Goal: Task Accomplishment & Management: Use online tool/utility

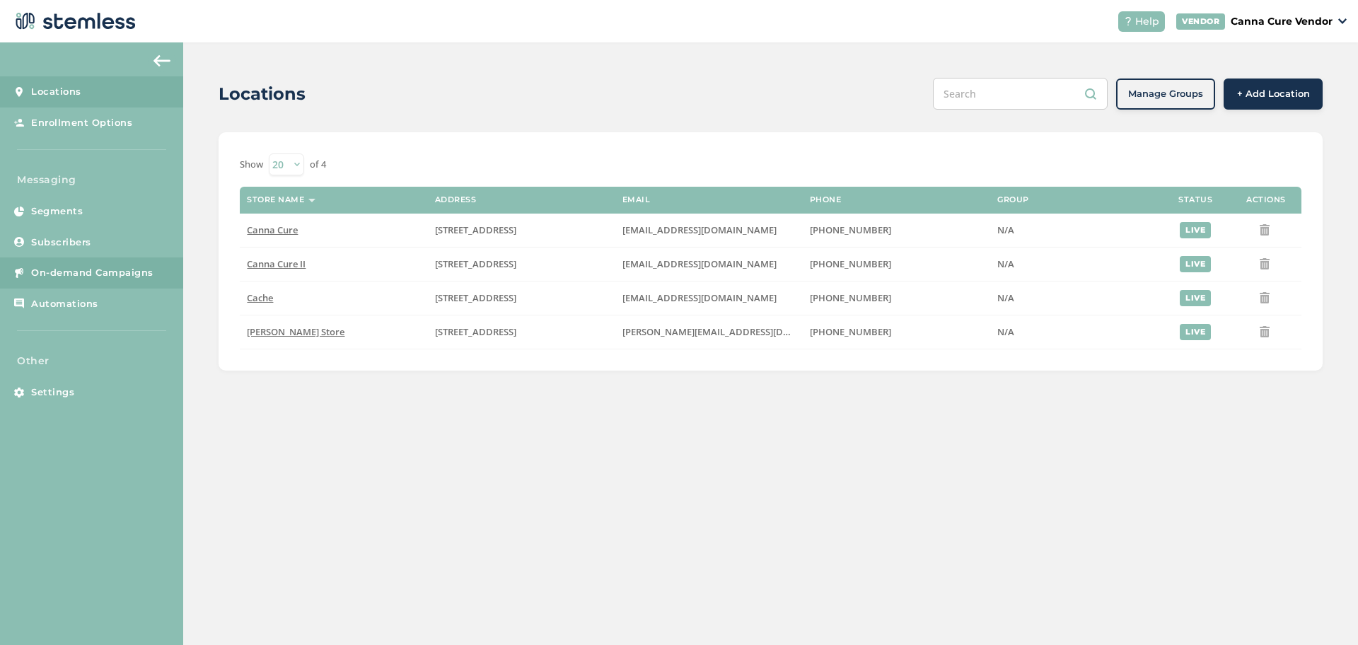
click at [67, 284] on link "On-demand Campaigns" at bounding box center [91, 272] width 183 height 31
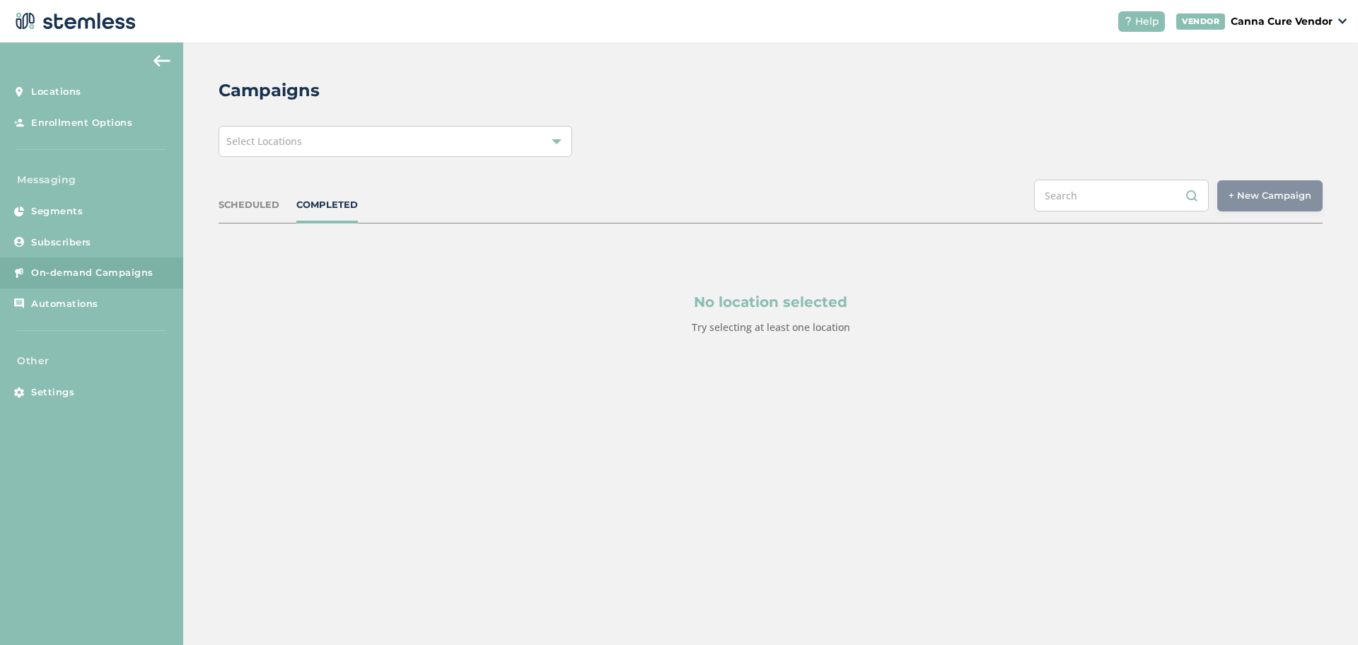
click at [366, 145] on div "Select Locations" at bounding box center [396, 141] width 354 height 31
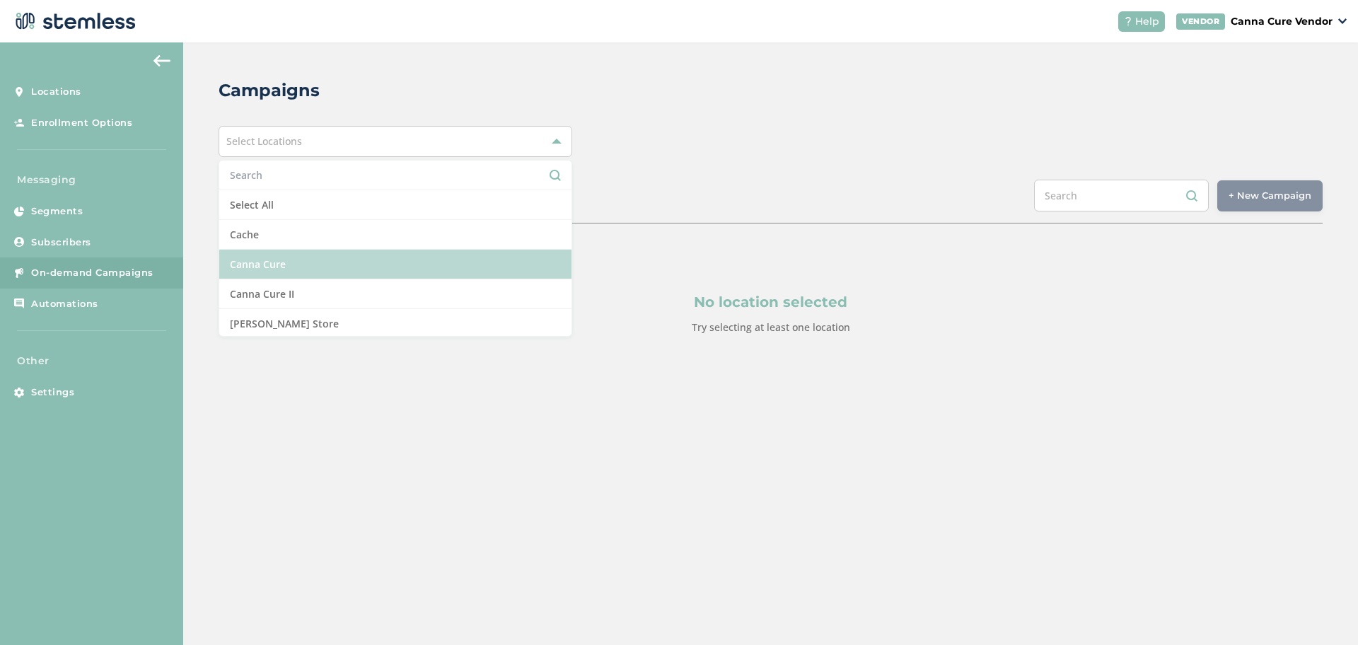
click at [298, 265] on li "Canna Cure" at bounding box center [395, 265] width 352 height 30
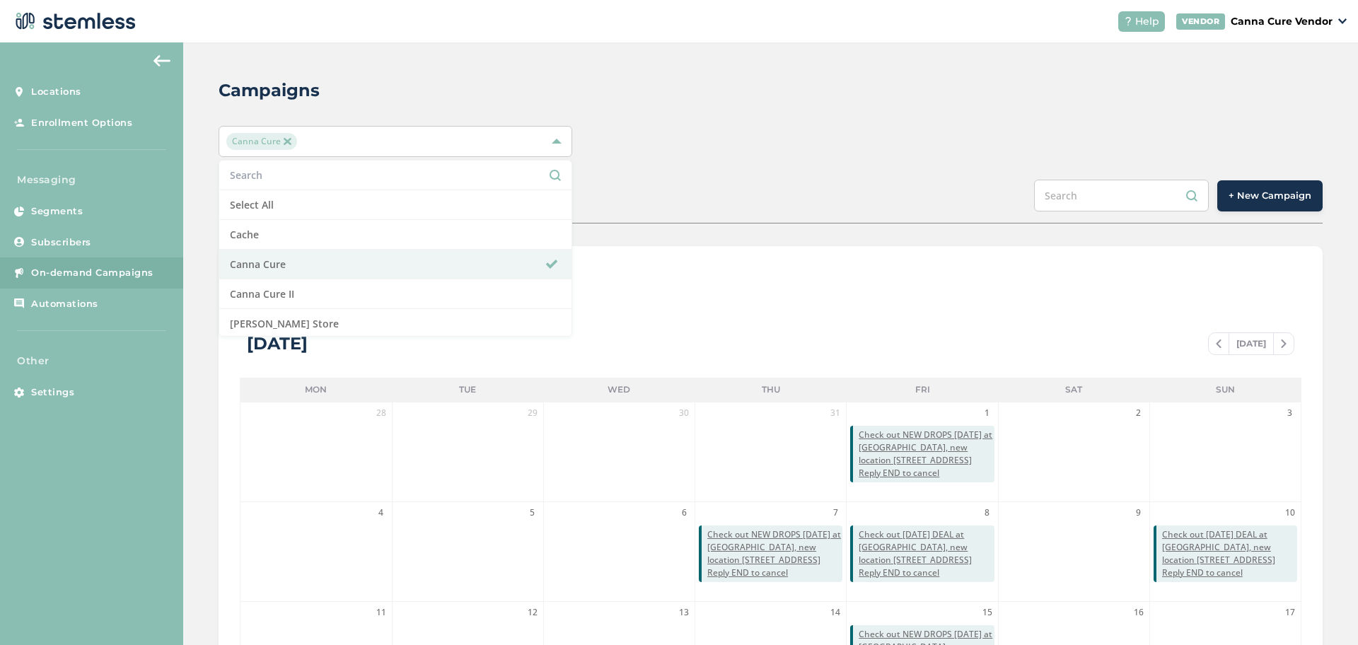
click at [1272, 191] on span "+ New Campaign" at bounding box center [1270, 196] width 83 height 14
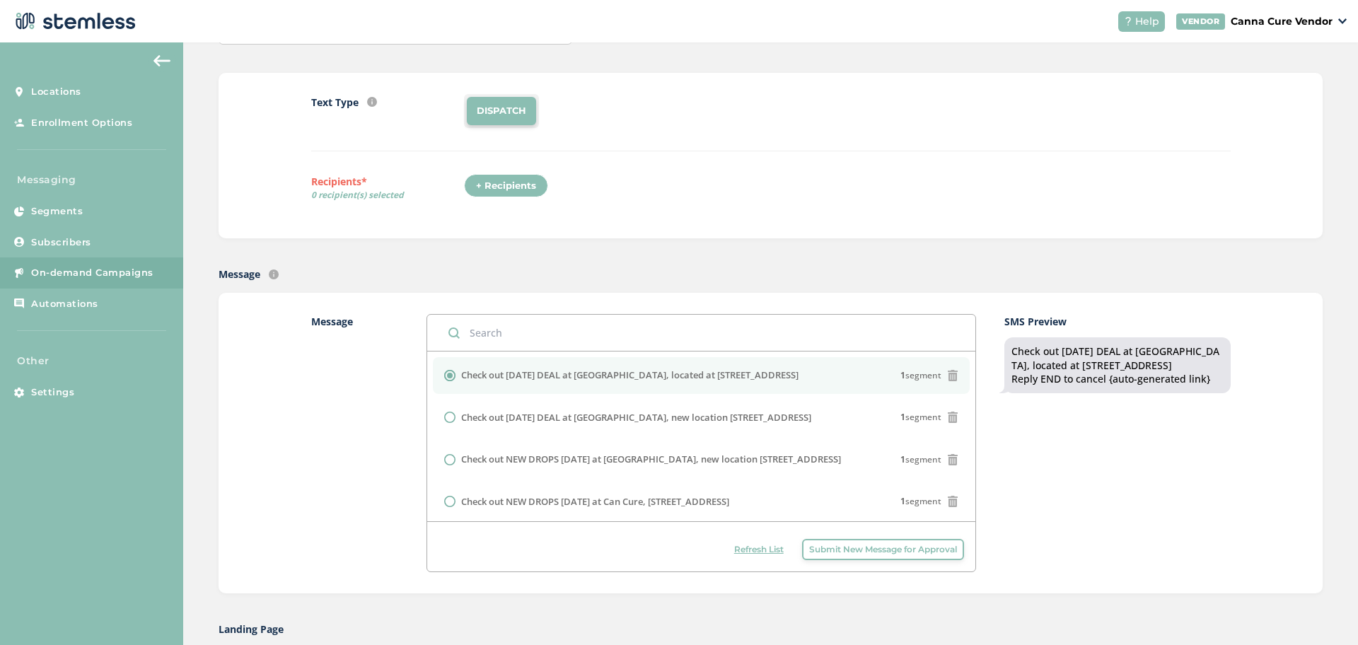
scroll to position [116, 0]
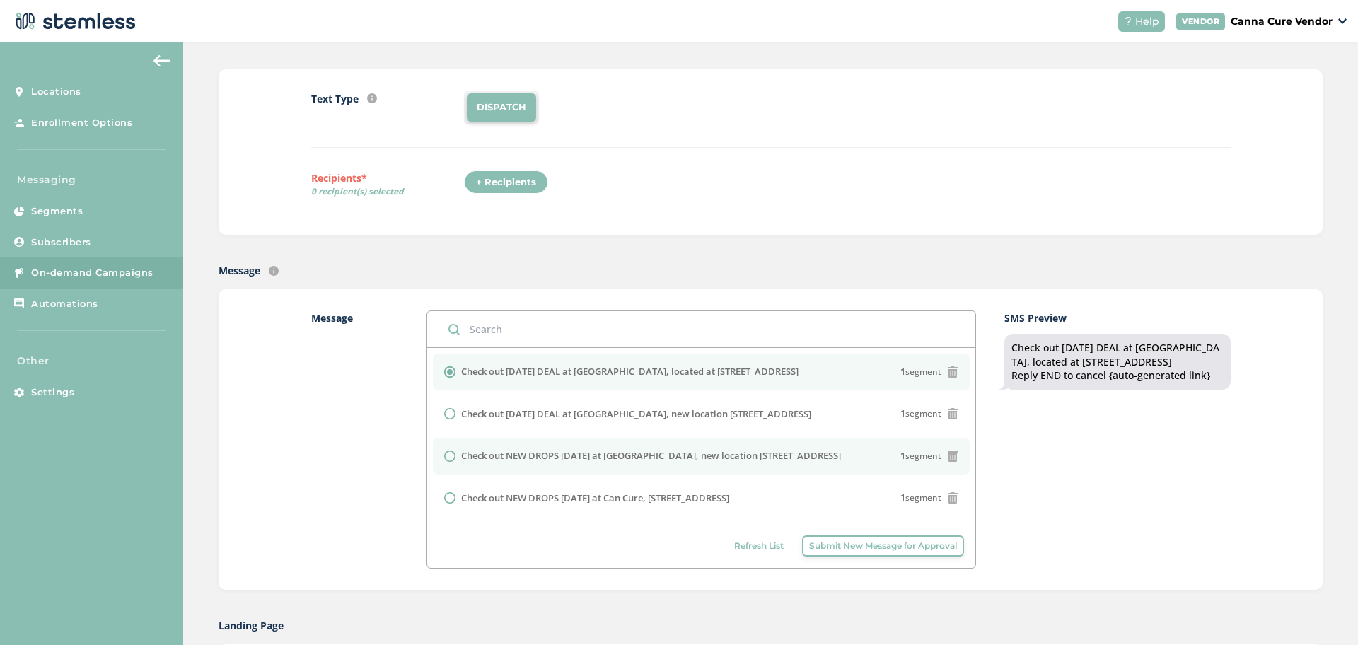
click at [626, 455] on label "Check out NEW DROPS [DATE] at [GEOGRAPHIC_DATA], new location [STREET_ADDRESS]" at bounding box center [651, 456] width 380 height 14
radio input "false"
radio input "true"
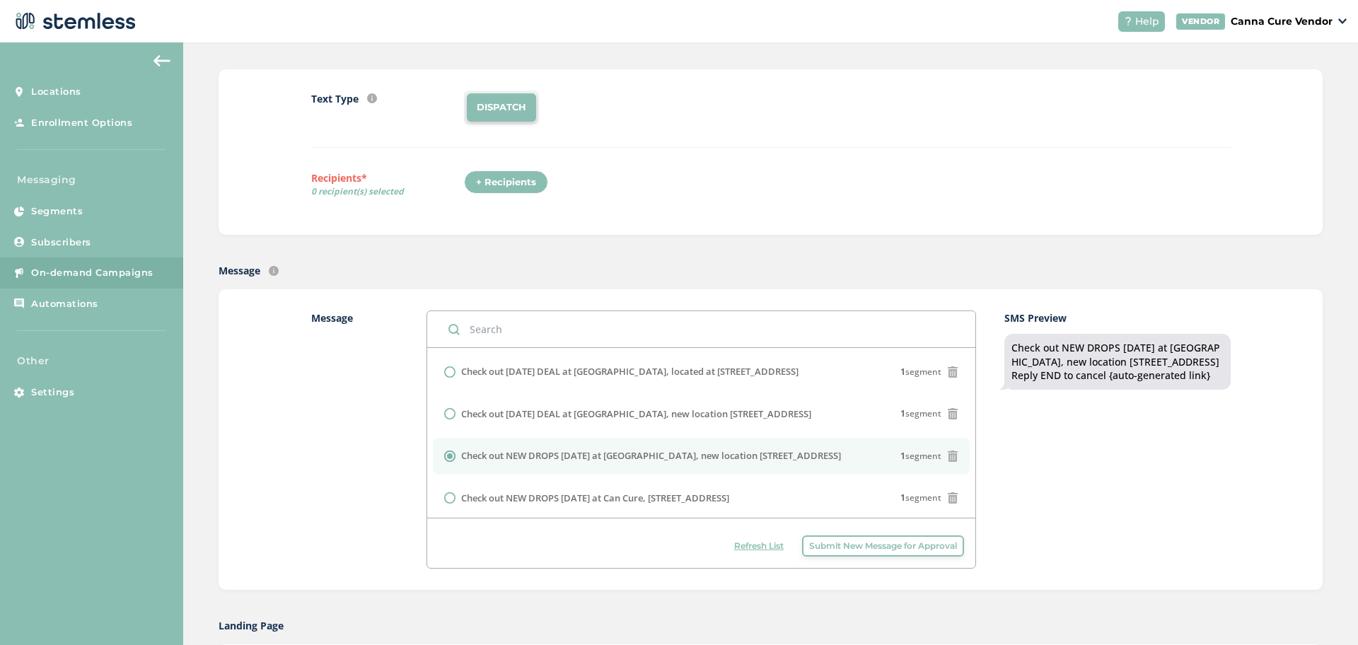
click at [518, 185] on div "+ Recipients" at bounding box center [506, 182] width 84 height 24
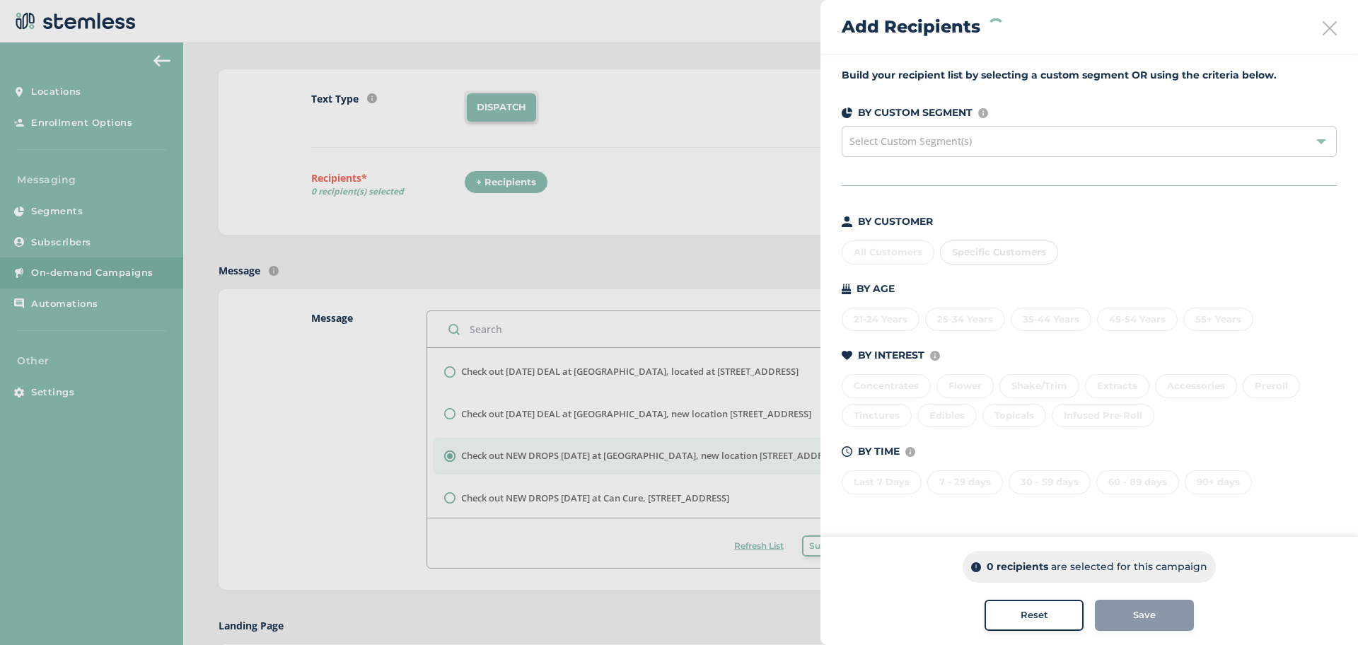
click at [905, 142] on span "Select Custom Segment(s)" at bounding box center [910, 140] width 122 height 13
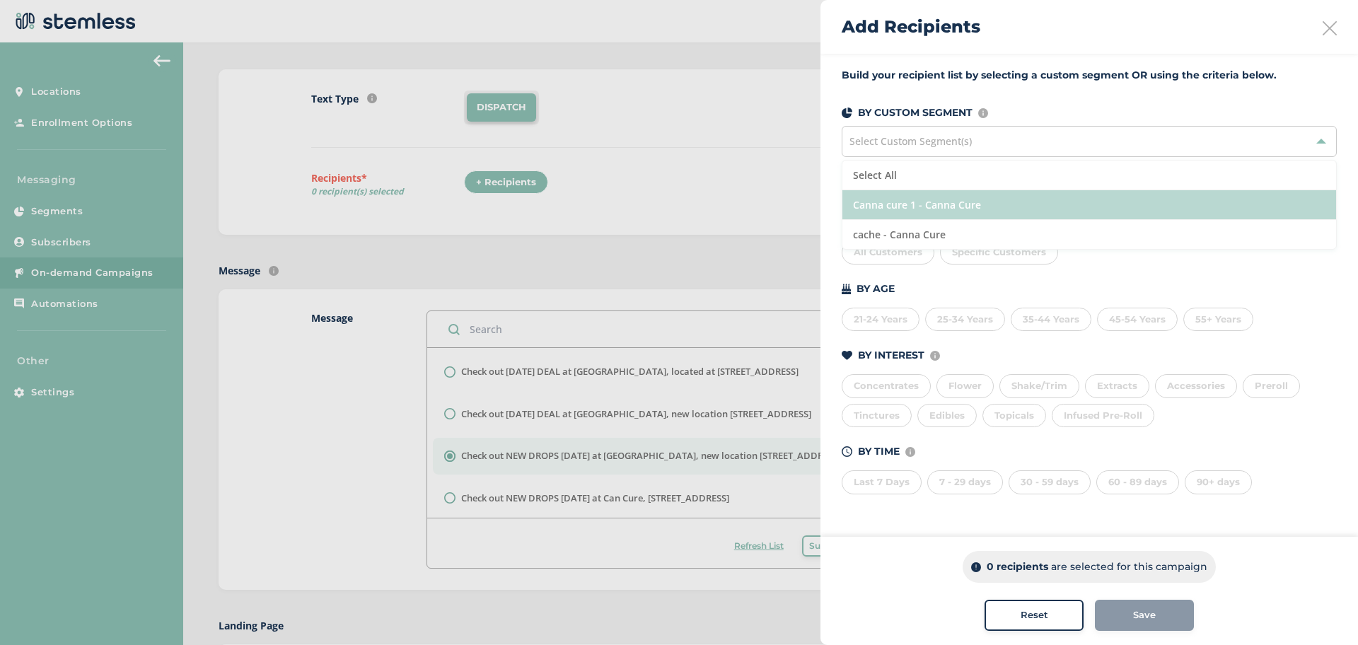
click at [889, 214] on li "Canna cure 1 - Canna Cure" at bounding box center [1089, 205] width 494 height 30
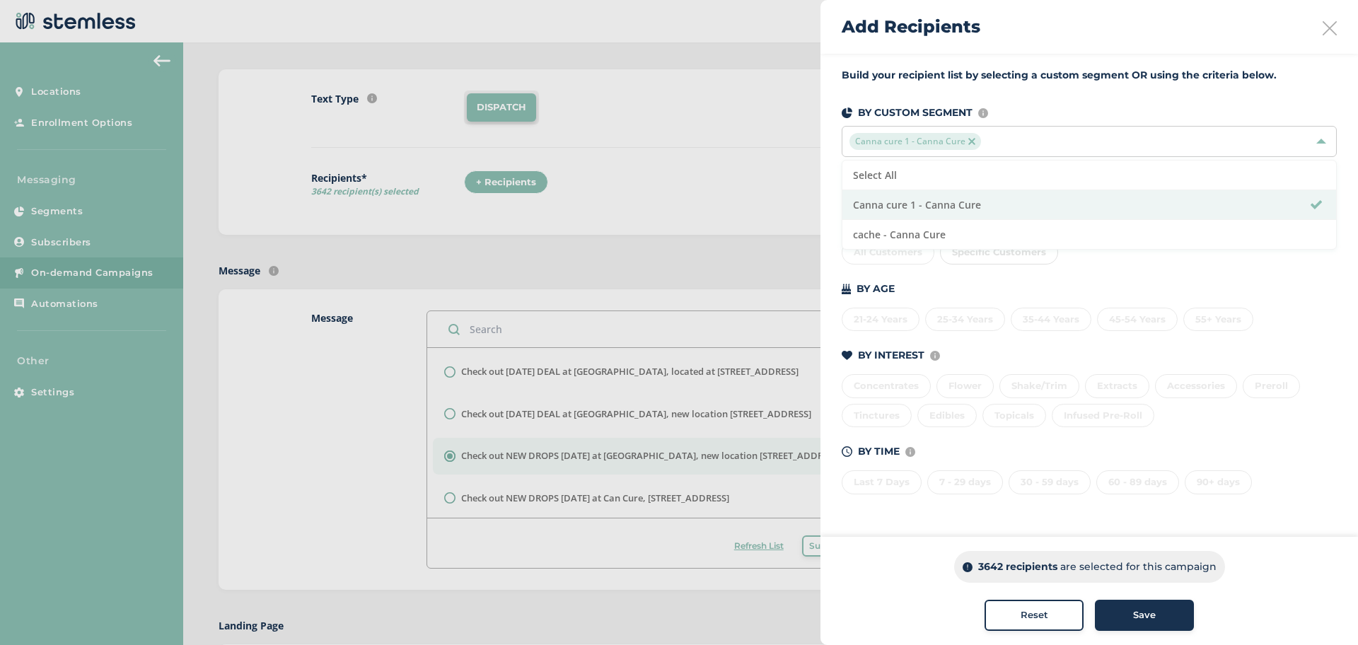
click at [1169, 618] on div "Save" at bounding box center [1144, 615] width 76 height 14
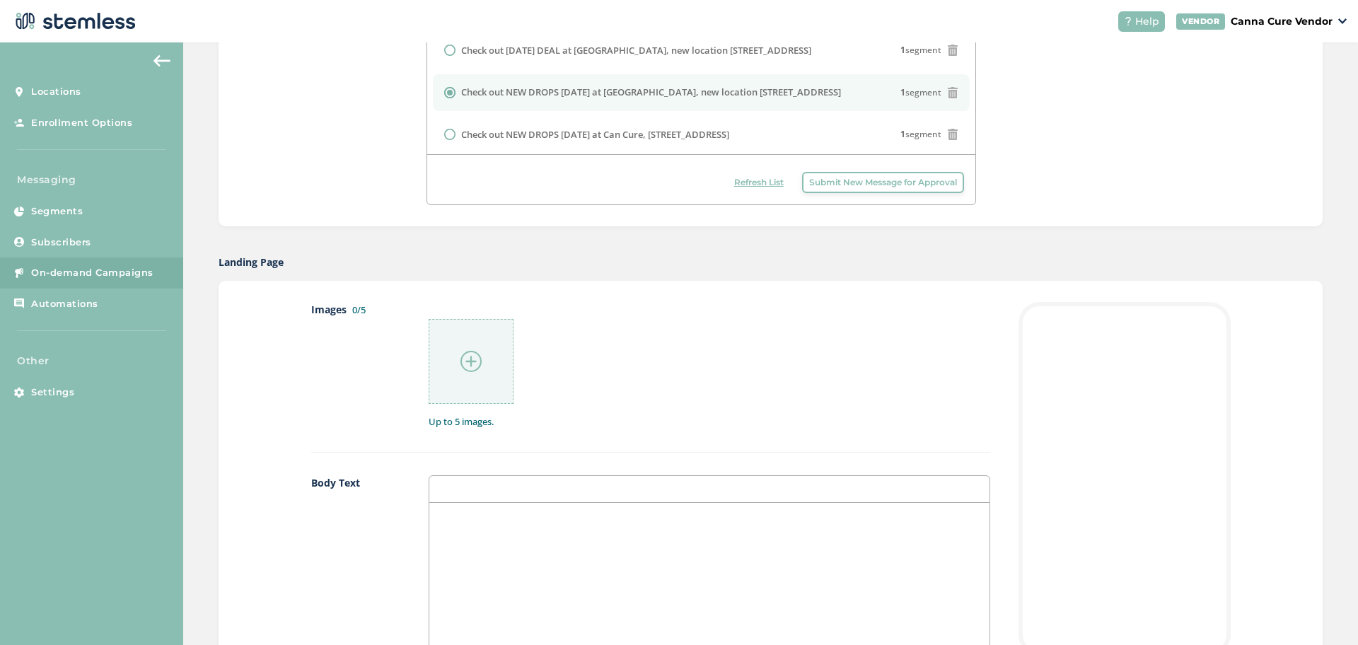
scroll to position [482, 0]
click at [465, 359] on img at bounding box center [470, 359] width 21 height 21
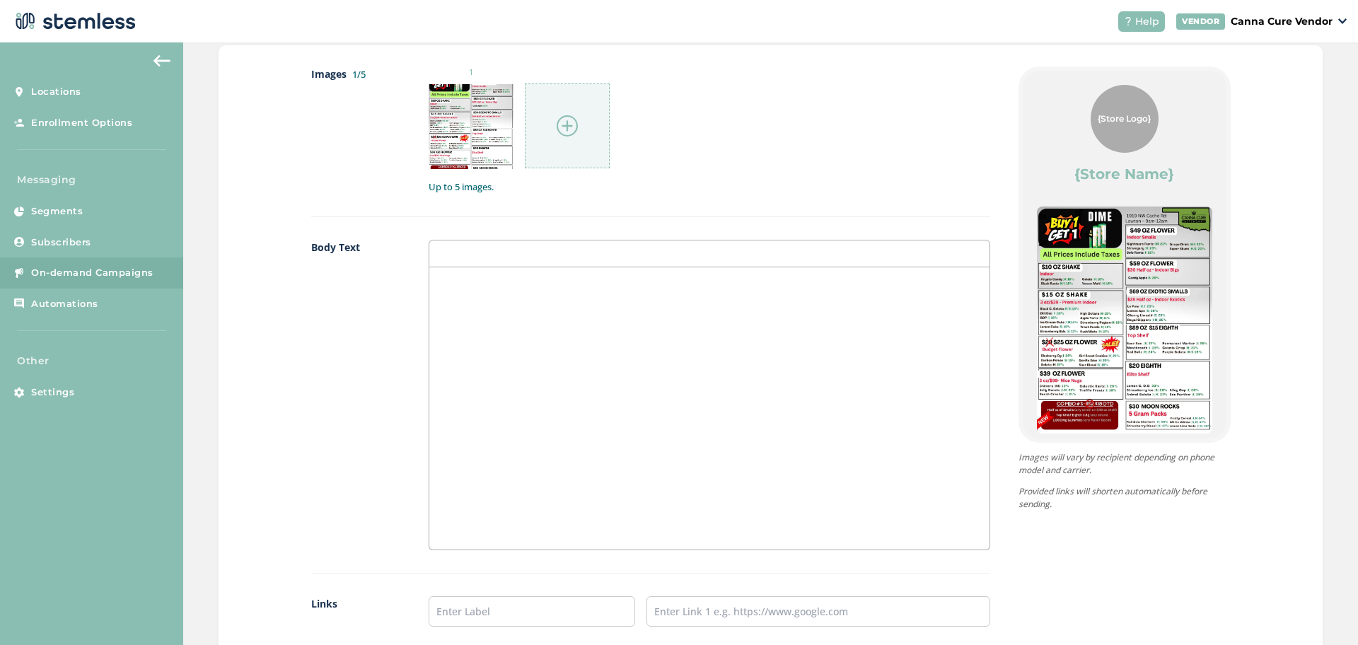
scroll to position [1021, 0]
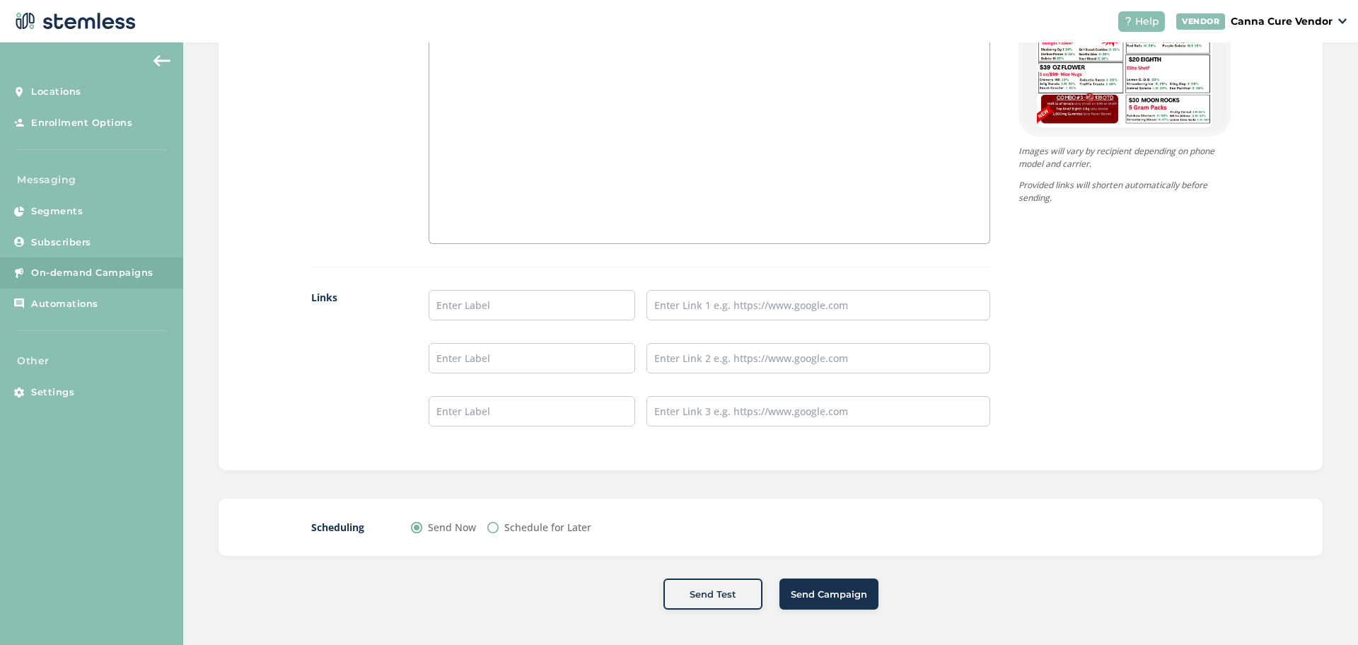
click at [820, 603] on button "Send Campaign" at bounding box center [828, 594] width 99 height 31
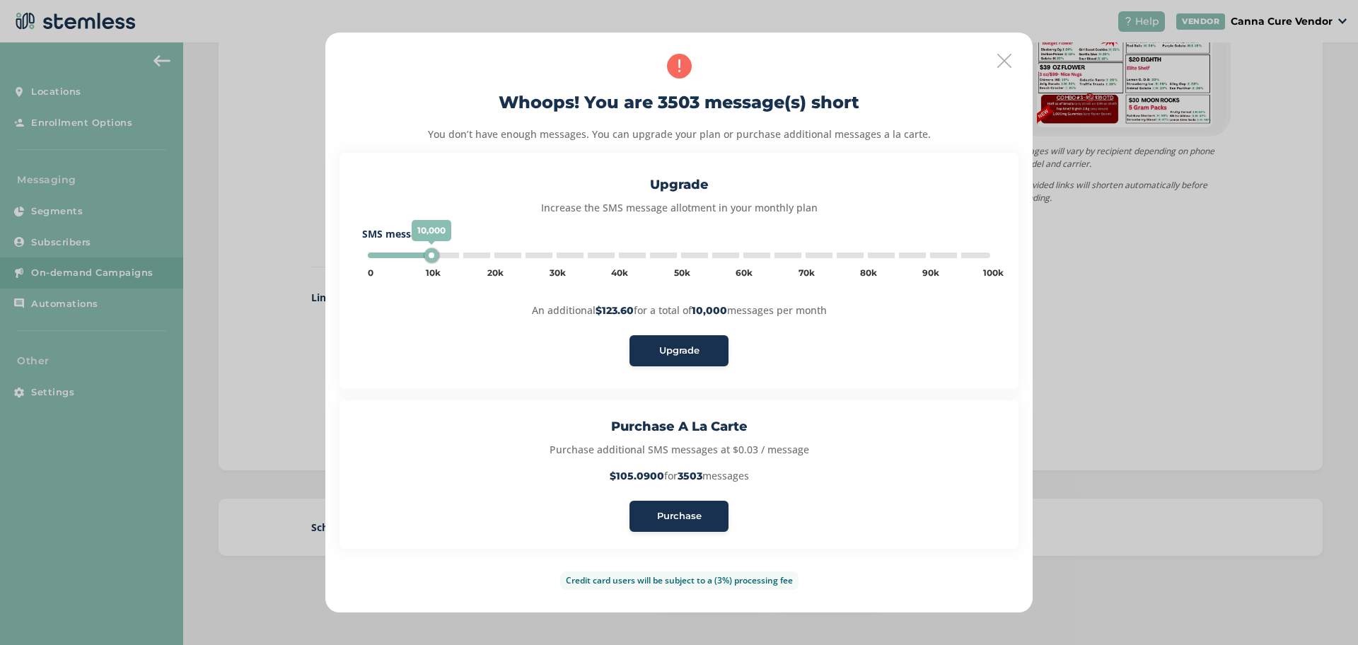
click at [680, 521] on span "Purchase" at bounding box center [679, 516] width 45 height 14
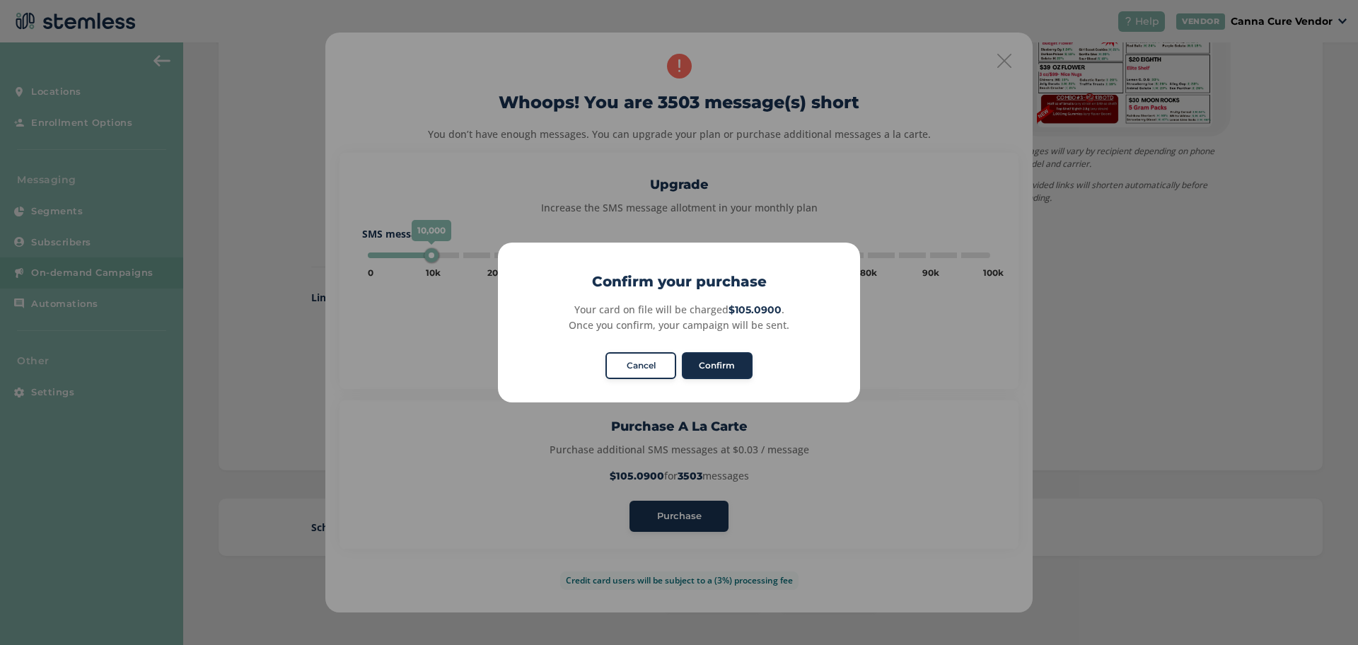
click at [719, 366] on button "Confirm" at bounding box center [717, 365] width 71 height 27
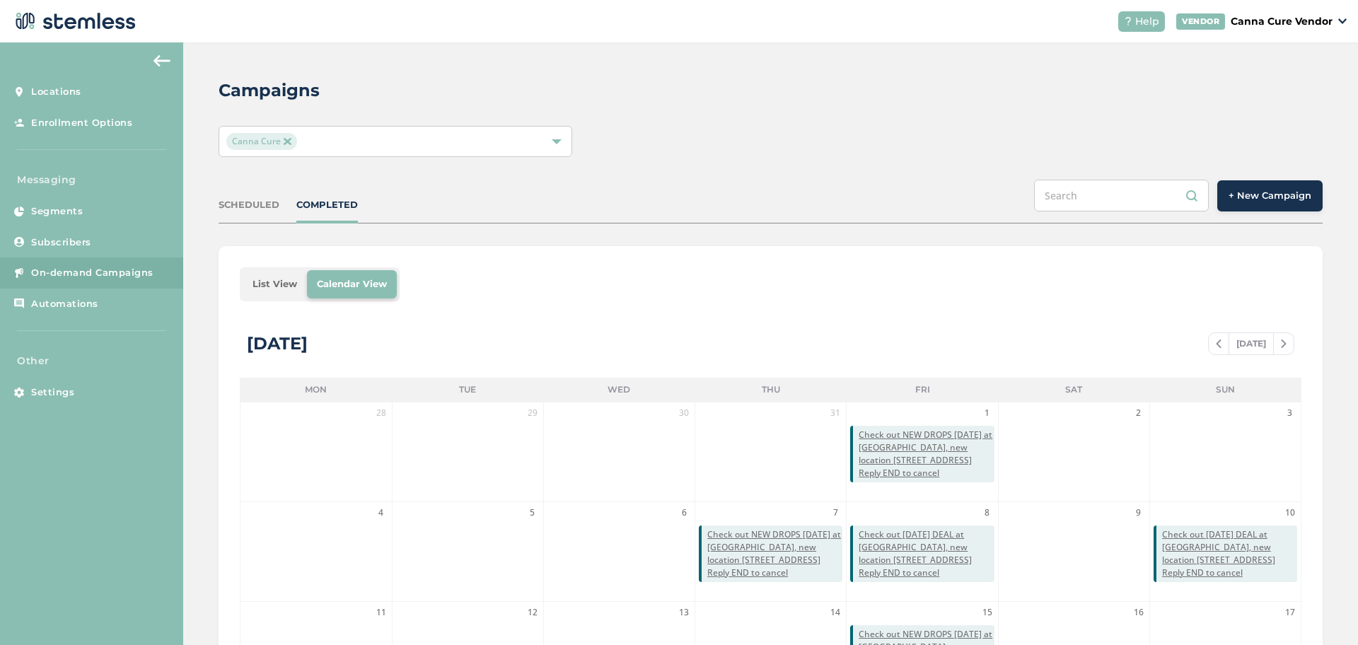
click at [1266, 191] on span "+ New Campaign" at bounding box center [1270, 196] width 83 height 14
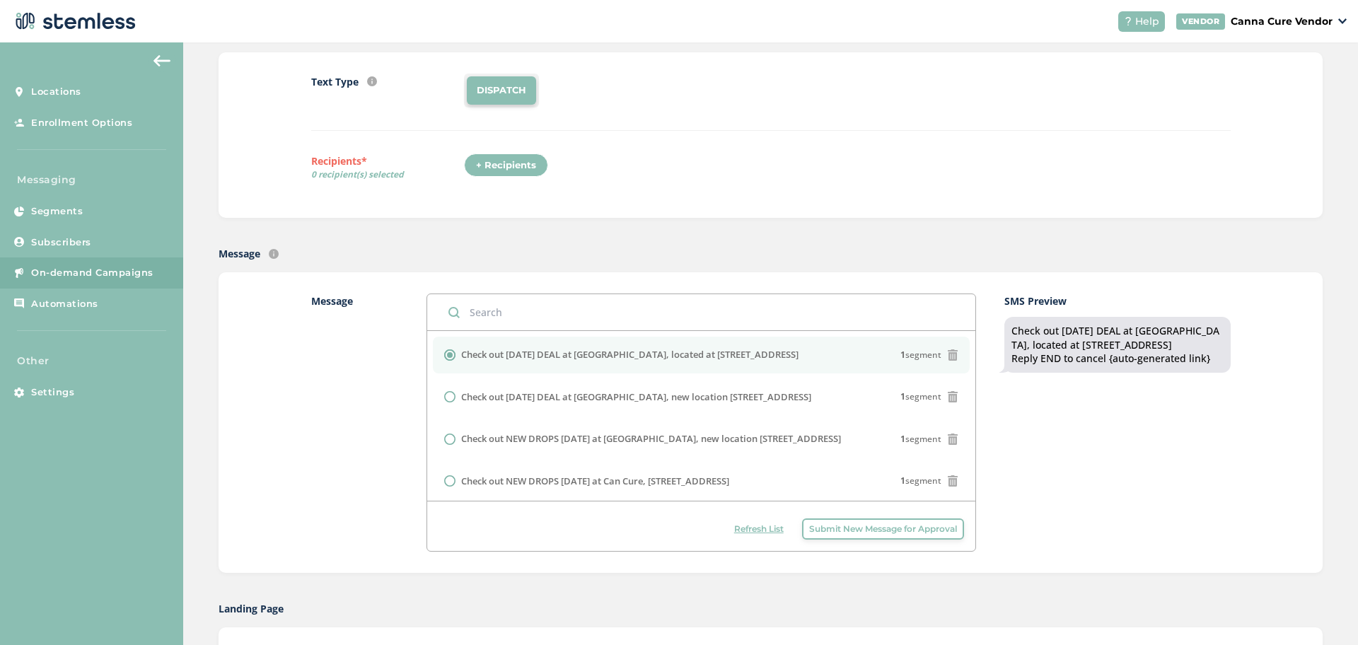
scroll to position [132, 0]
click at [444, 444] on input "radio" at bounding box center [449, 440] width 11 height 11
radio input "true"
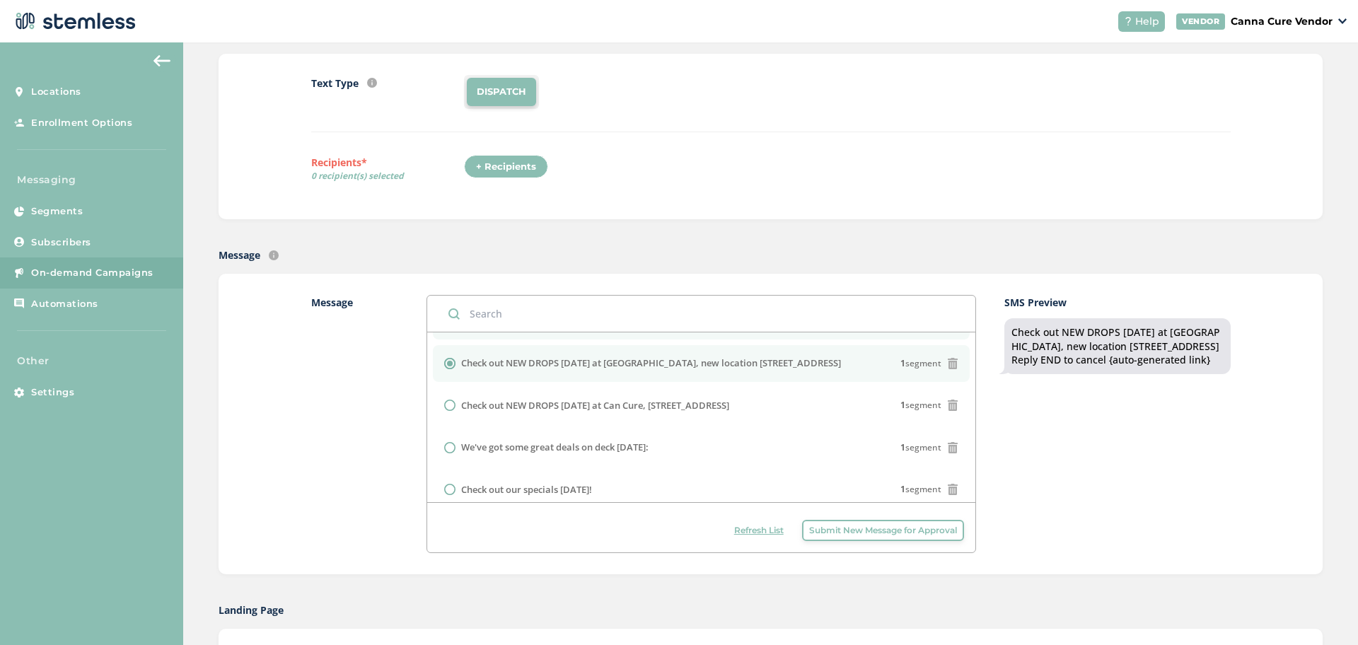
scroll to position [78, 0]
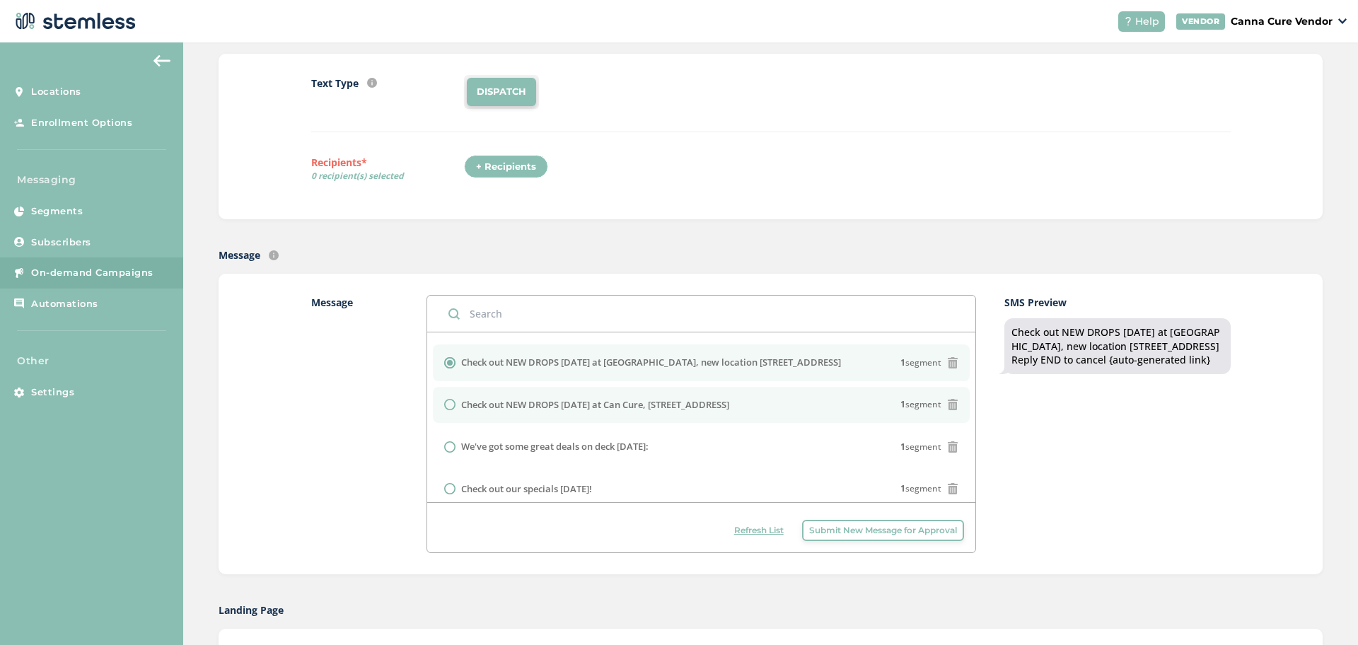
click at [444, 405] on input "radio" at bounding box center [449, 404] width 11 height 11
radio input "true"
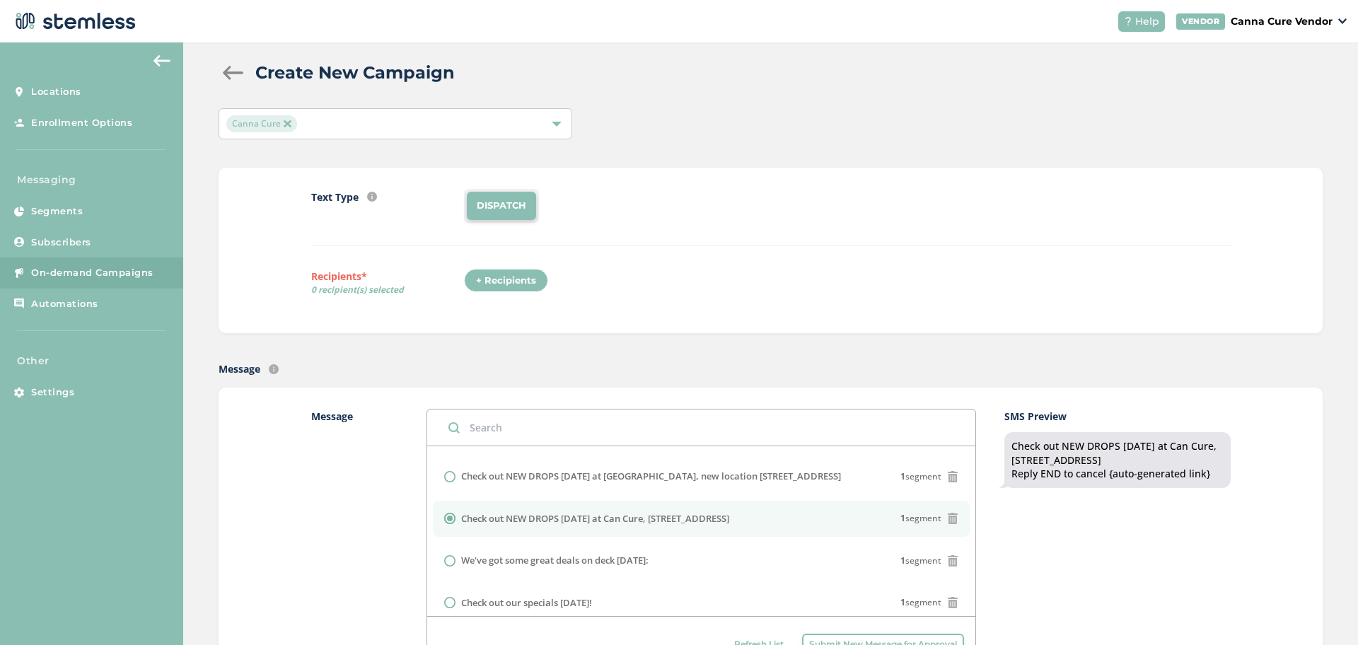
scroll to position [18, 0]
click at [284, 122] on img at bounding box center [287, 123] width 7 height 7
click at [284, 122] on span "Select Locations" at bounding box center [264, 122] width 76 height 13
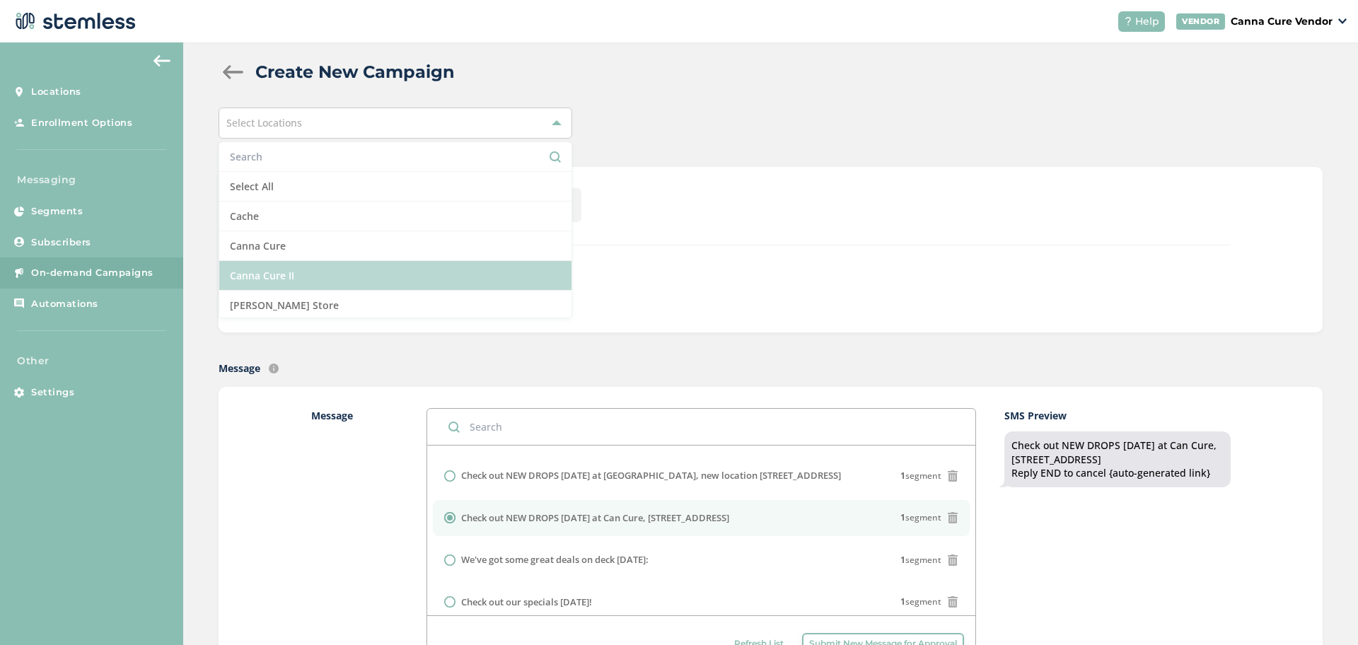
click at [273, 284] on li "Canna Cure II" at bounding box center [395, 276] width 352 height 30
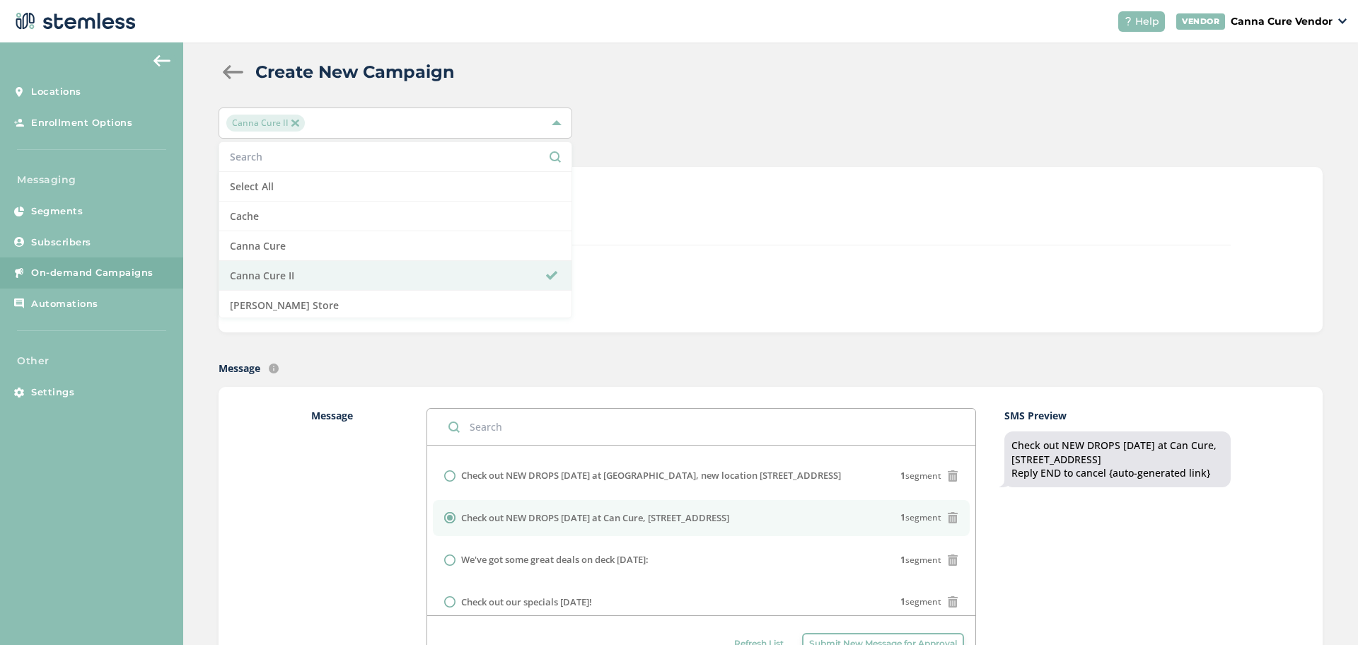
click at [649, 115] on div "Canna Cure II Select All Cache Canna Cure Canna Cure II [PERSON_NAME] Store" at bounding box center [771, 123] width 1104 height 31
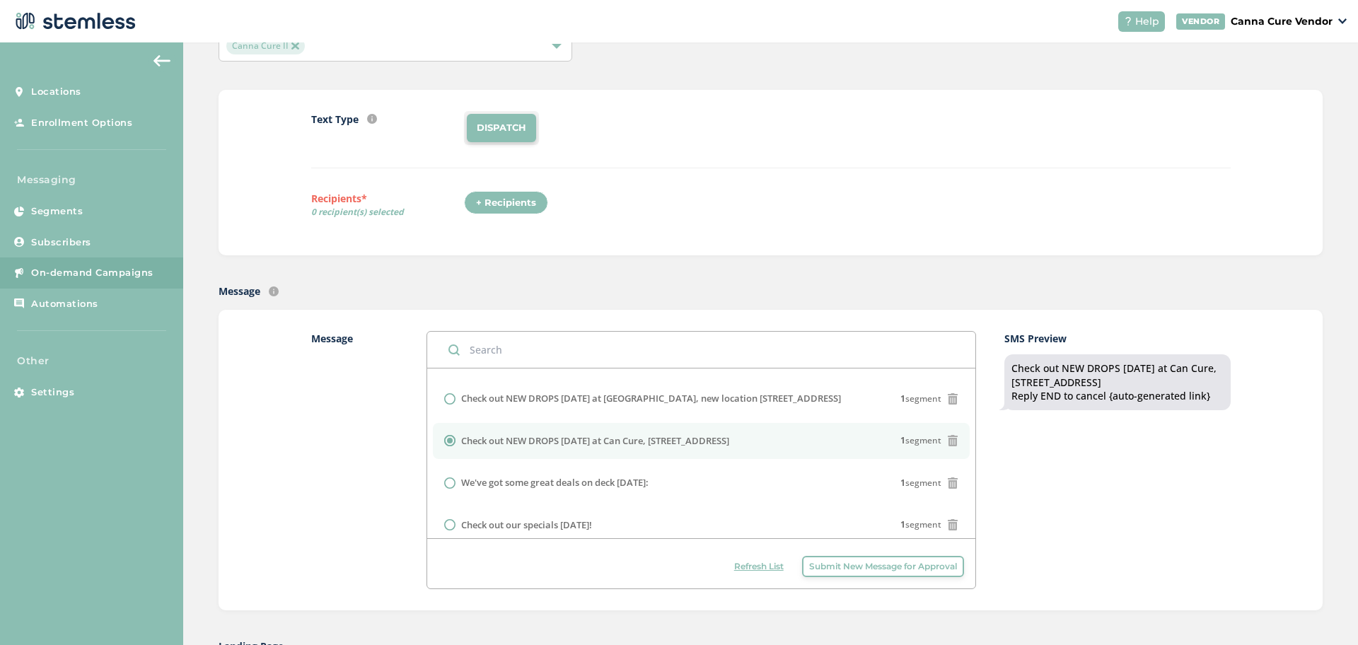
scroll to position [0, 0]
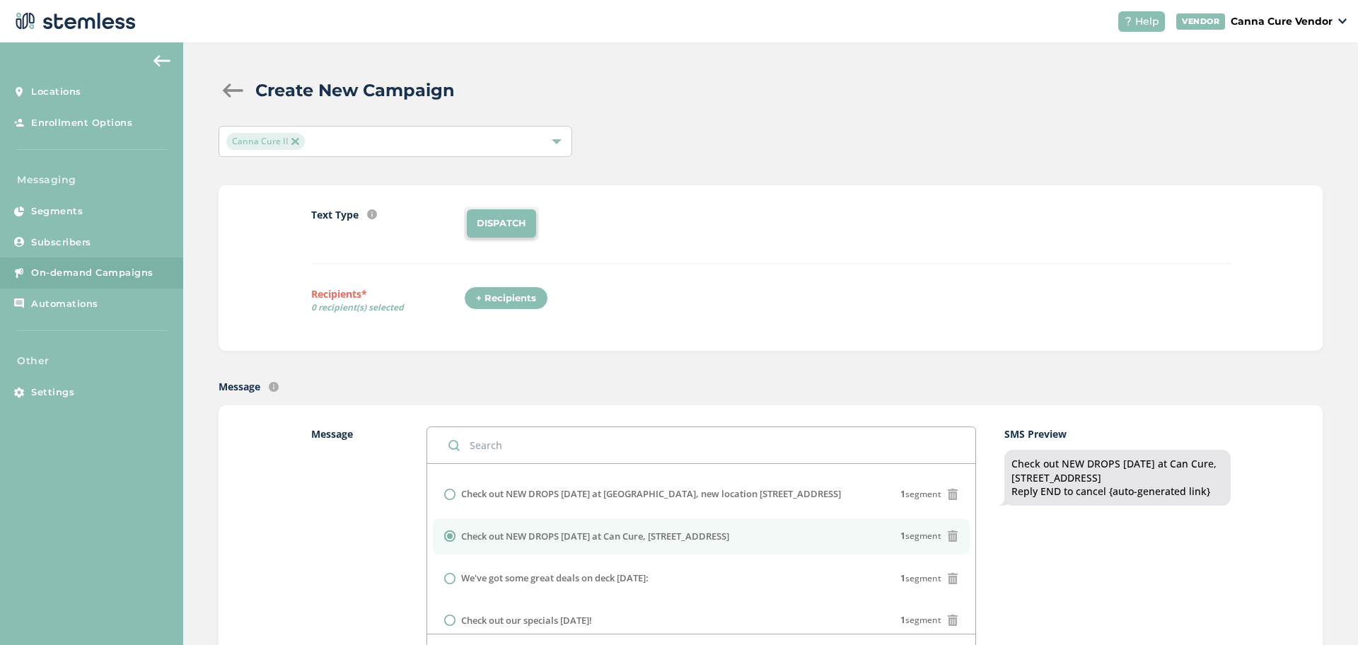
click at [509, 291] on div "+ Recipients" at bounding box center [506, 298] width 84 height 24
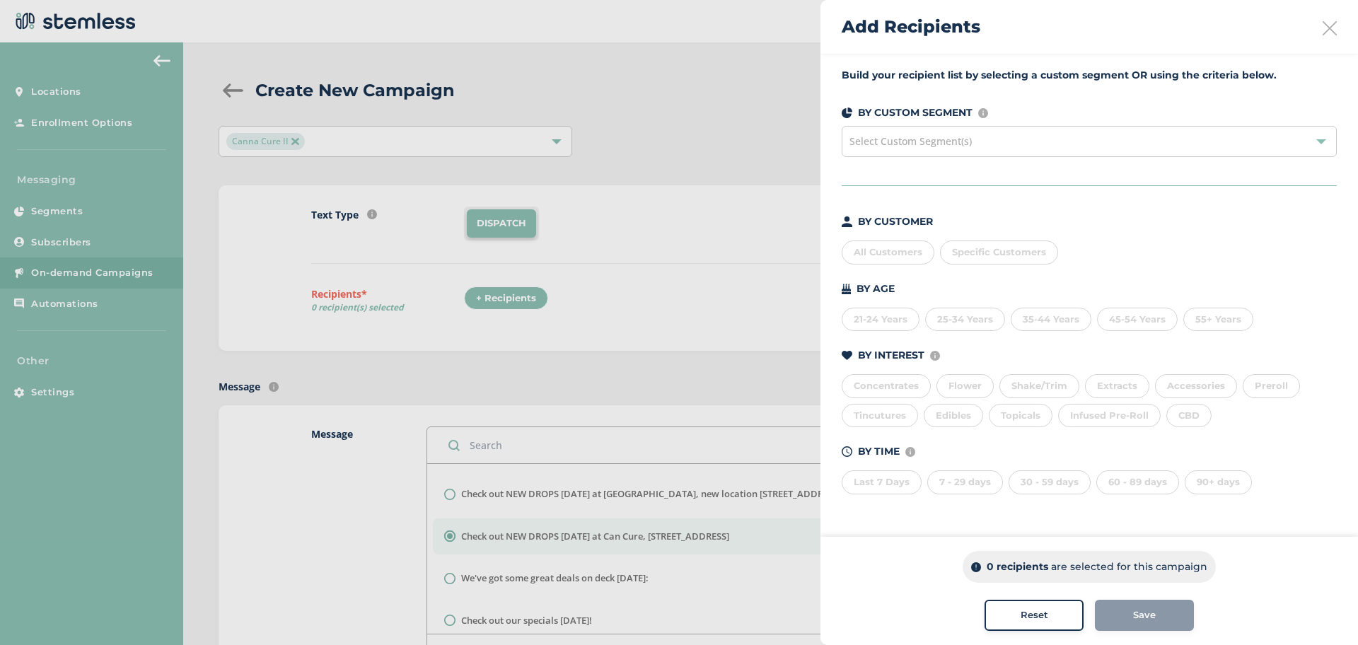
click at [874, 257] on div "All Customers" at bounding box center [888, 252] width 93 height 24
click at [1156, 617] on div "Save" at bounding box center [1144, 615] width 76 height 14
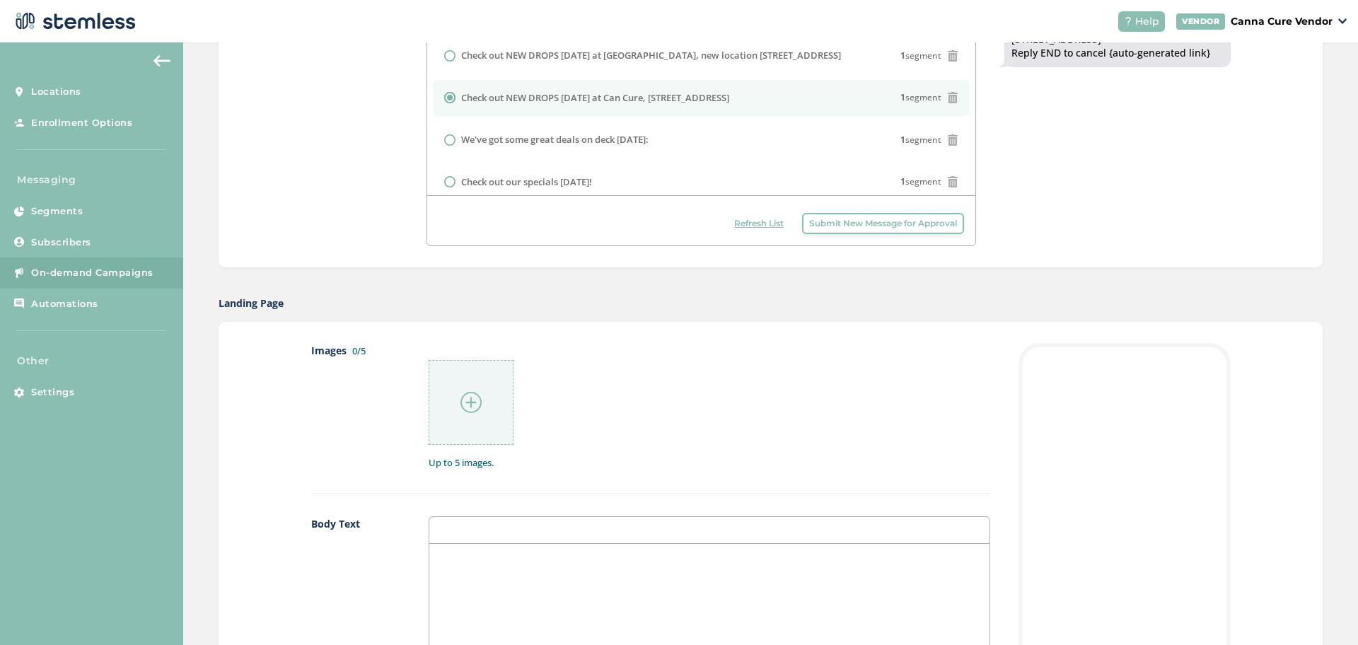
scroll to position [441, 0]
click at [462, 411] on div at bounding box center [471, 400] width 85 height 85
click at [460, 406] on img at bounding box center [470, 400] width 21 height 21
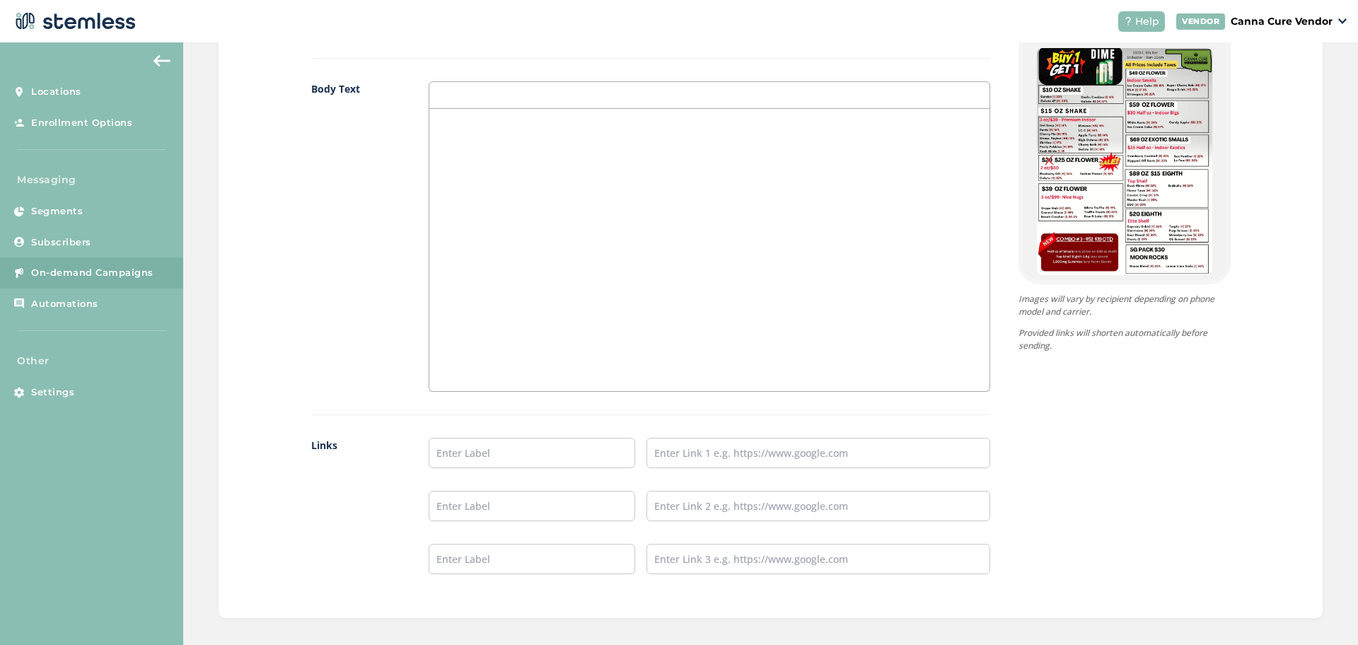
scroll to position [1021, 0]
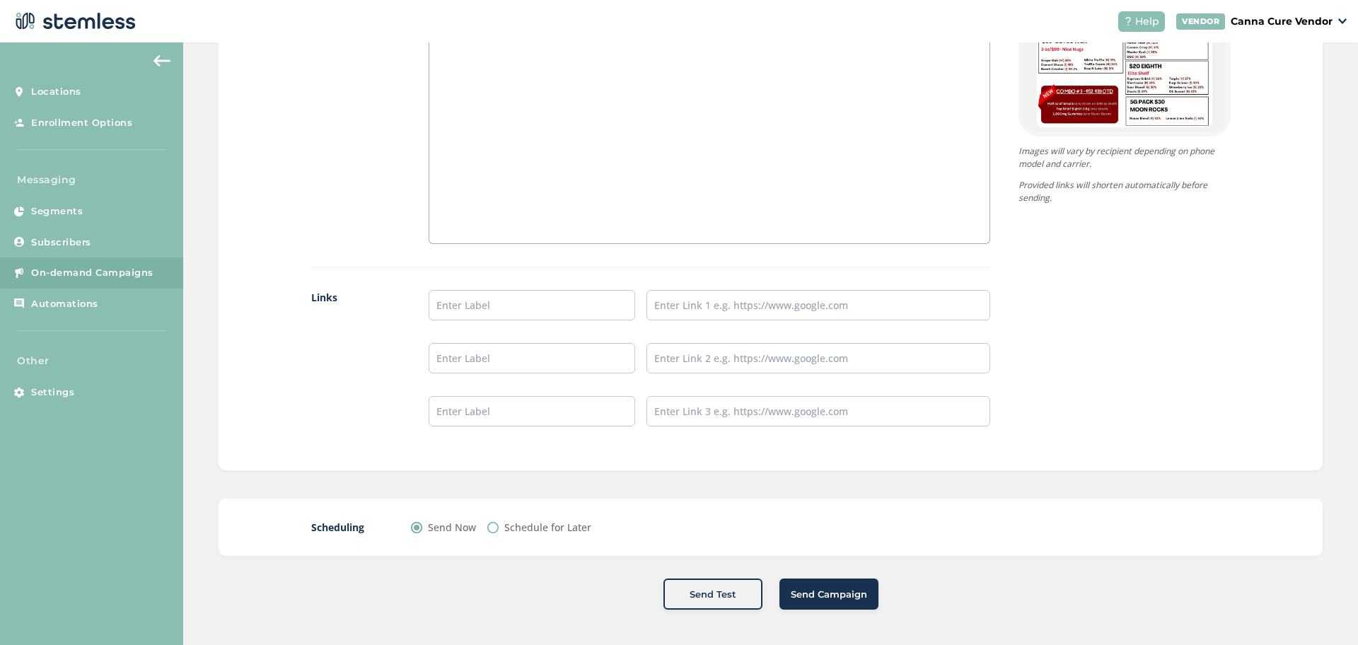
click at [813, 607] on button "Send Campaign" at bounding box center [828, 594] width 99 height 31
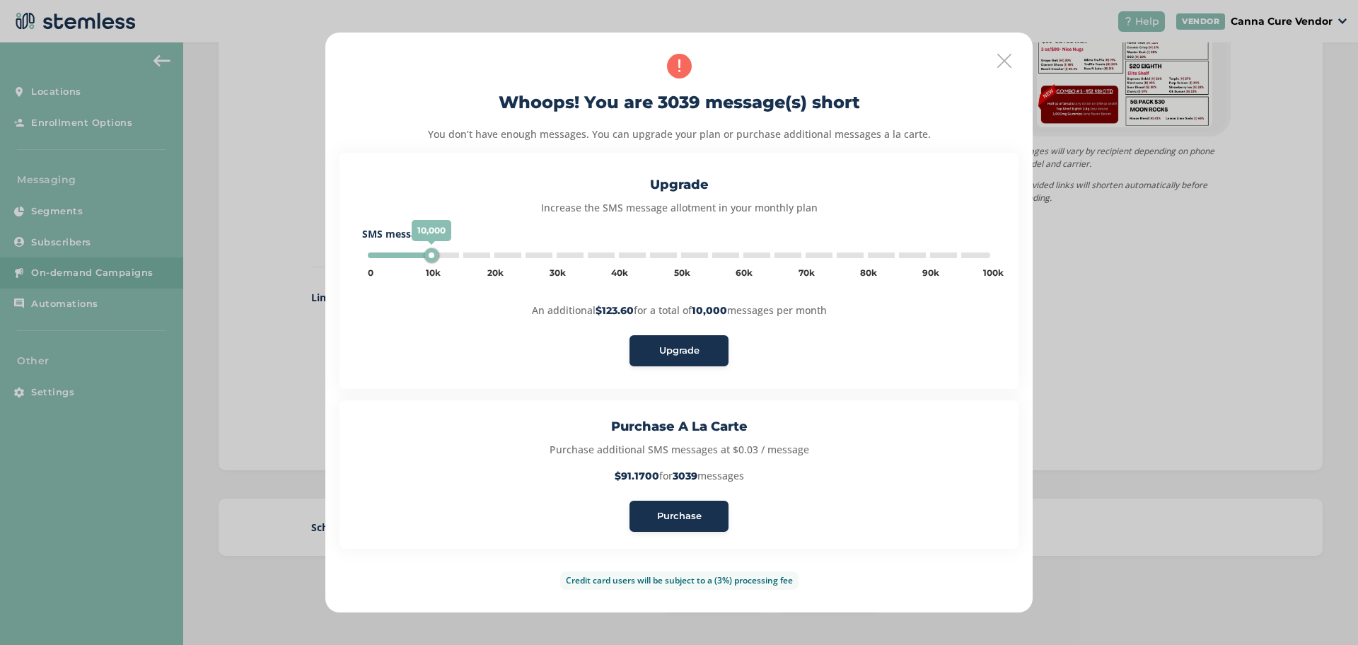
click at [661, 521] on span "Purchase" at bounding box center [679, 516] width 45 height 14
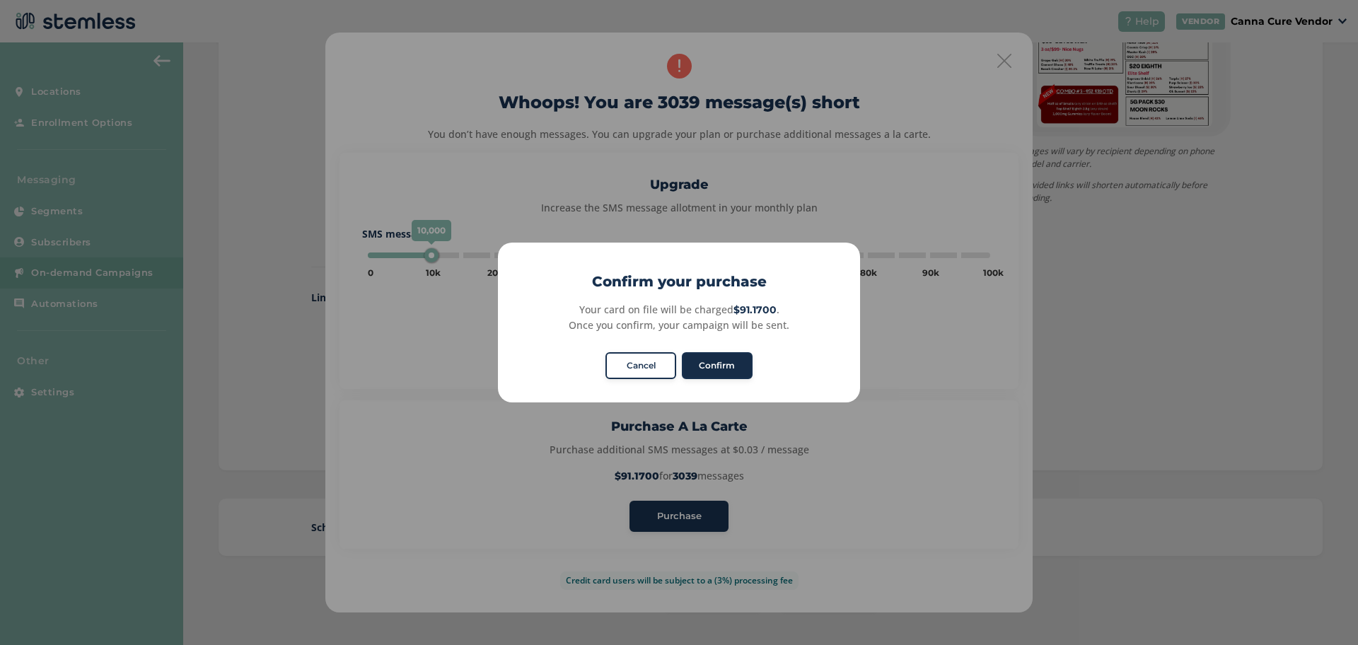
click at [714, 363] on button "Confirm" at bounding box center [717, 365] width 71 height 27
